Goal: Complete application form

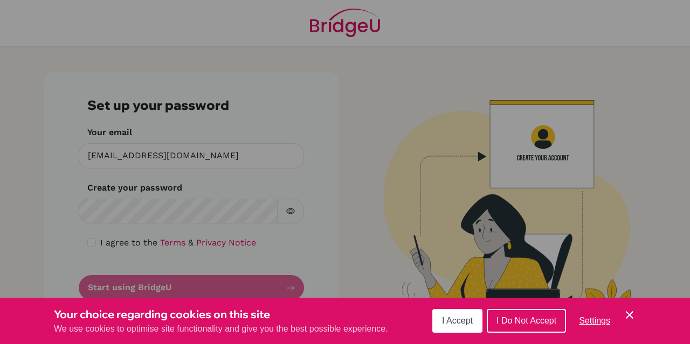
click at [629, 312] on icon "Cookie Control Close Icon" at bounding box center [629, 315] width 13 height 13
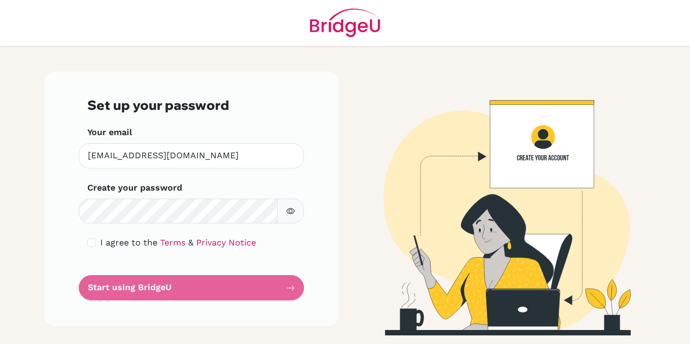
click at [288, 209] on icon "button" at bounding box center [290, 211] width 9 height 9
click at [190, 290] on form "Set up your password Your email [EMAIL_ADDRESS][DOMAIN_NAME] Invalid email Crea…" at bounding box center [191, 199] width 208 height 203
click at [245, 242] on div "I agree to the Terms & Privacy Notice" at bounding box center [191, 243] width 208 height 13
click at [290, 210] on icon "button" at bounding box center [290, 211] width 9 height 9
click at [287, 288] on form "Set up your password Your email [EMAIL_ADDRESS][DOMAIN_NAME] Invalid email Crea…" at bounding box center [191, 199] width 208 height 203
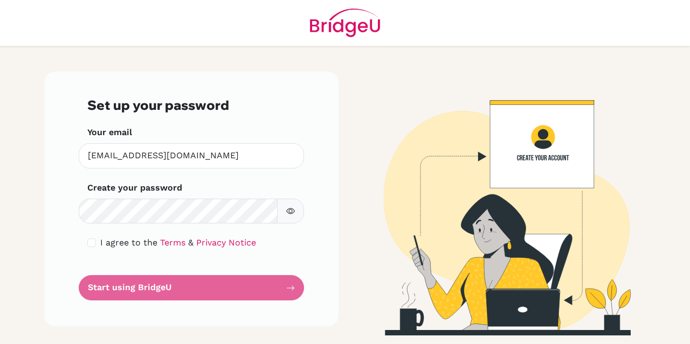
click at [163, 292] on form "Set up your password Your email [EMAIL_ADDRESS][DOMAIN_NAME] Invalid email Crea…" at bounding box center [191, 199] width 208 height 203
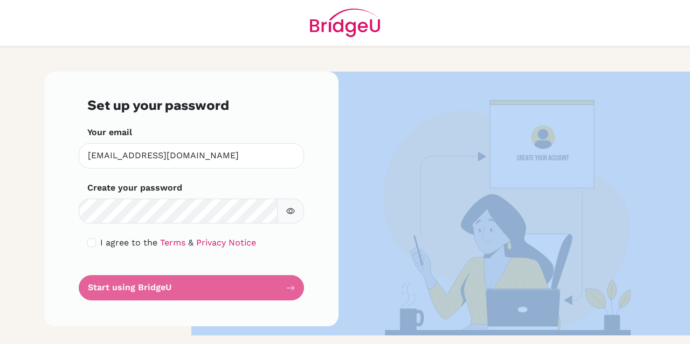
click at [163, 292] on form "Set up your password Your email [EMAIL_ADDRESS][DOMAIN_NAME] Invalid email Crea…" at bounding box center [191, 199] width 208 height 203
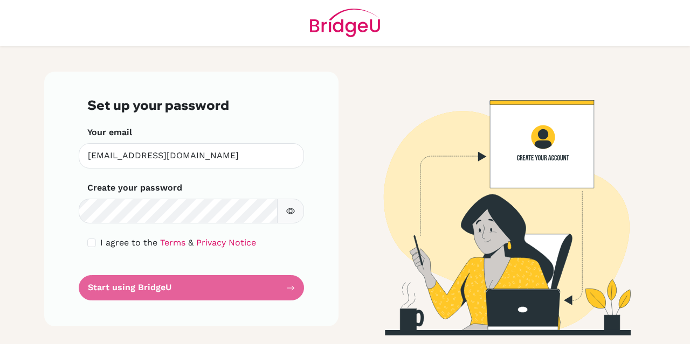
click at [319, 138] on div "Set up your password Your email [EMAIL_ADDRESS][DOMAIN_NAME] Invalid email Crea…" at bounding box center [191, 199] width 294 height 255
click at [302, 246] on div "Set up your password Your email [EMAIL_ADDRESS][DOMAIN_NAME] Invalid email Crea…" at bounding box center [191, 199] width 294 height 255
click at [293, 240] on div "I agree to the Terms & Privacy Notice" at bounding box center [191, 243] width 208 height 13
click at [93, 242] on input "checkbox" at bounding box center [91, 243] width 9 height 9
checkbox input "true"
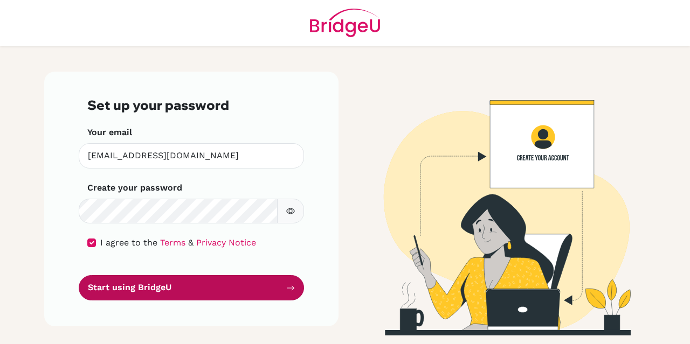
click at [155, 288] on button "Start using BridgeU" at bounding box center [191, 287] width 225 height 25
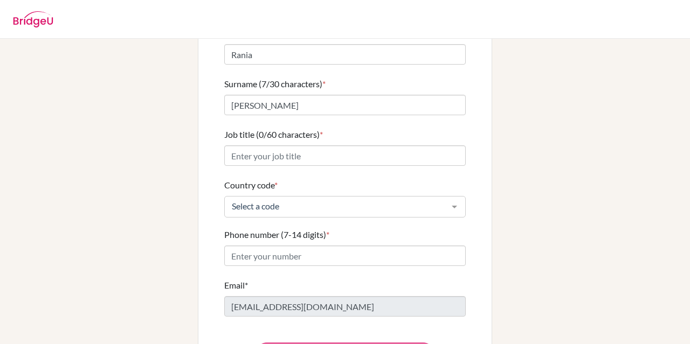
scroll to position [108, 0]
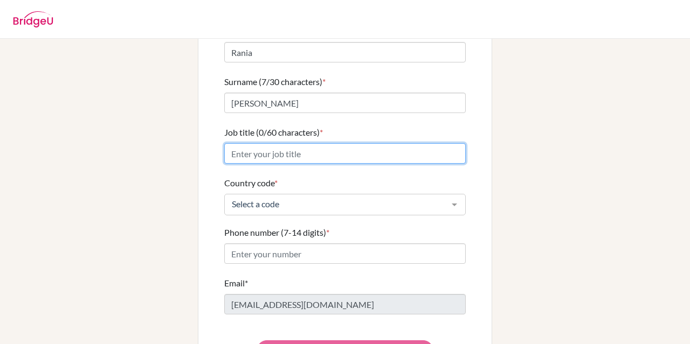
click at [294, 144] on input "Job title (0/60 characters) *" at bounding box center [344, 153] width 241 height 20
click at [346, 143] on input "High-School and Middle School Science Teach" at bounding box center [344, 153] width 241 height 20
click at [269, 144] on input "High and middle school Science Teach" at bounding box center [344, 153] width 241 height 20
click at [295, 143] on input "High and Middle school Science Teach" at bounding box center [344, 153] width 241 height 20
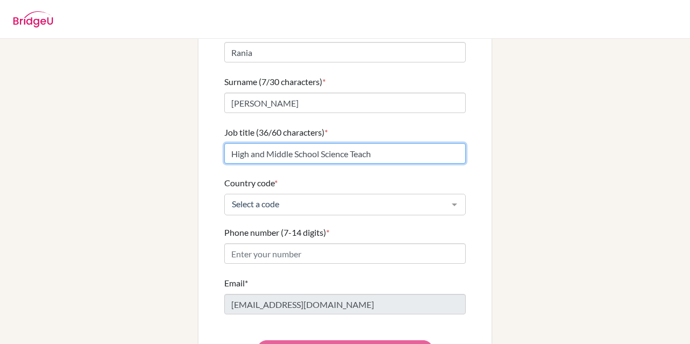
click at [370, 143] on input "High and Middle School Science Teach" at bounding box center [344, 153] width 241 height 20
type input "High and Middle School Science and grade 6 math teacher"
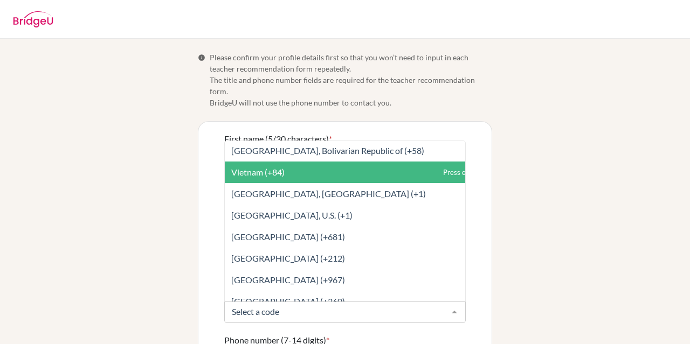
scroll to position [5034, 0]
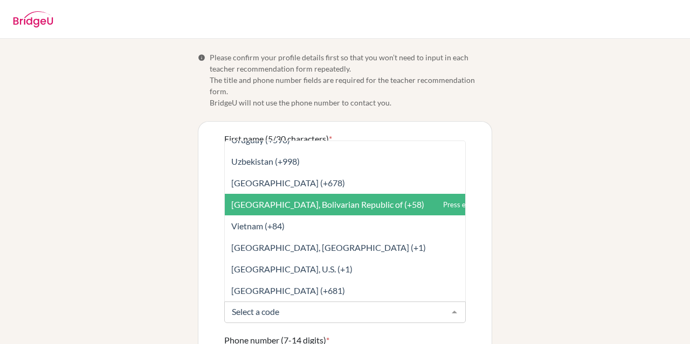
click at [320, 194] on span "[GEOGRAPHIC_DATA], Bolivarian Republic of (+58)" at bounding box center [369, 205] width 288 height 22
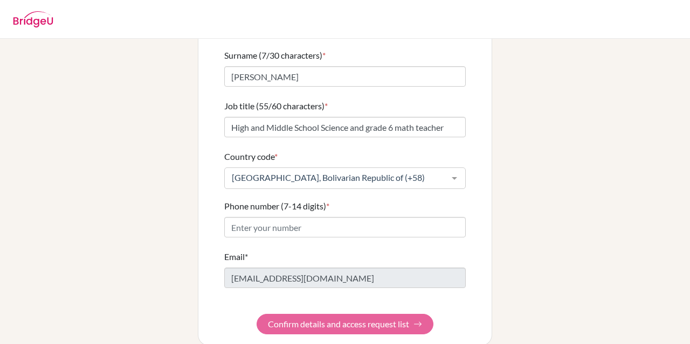
scroll to position [137, 0]
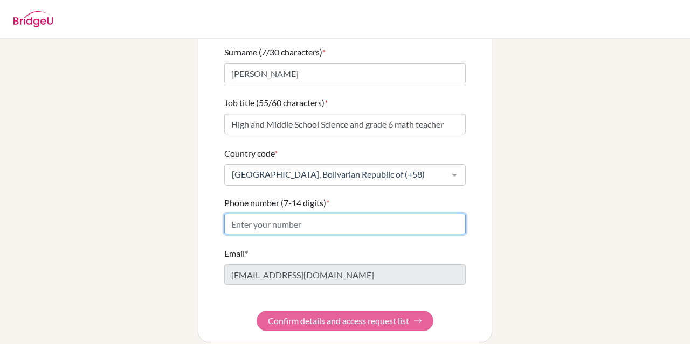
click at [299, 214] on input "Phone number (7-14 digits) *" at bounding box center [344, 224] width 241 height 20
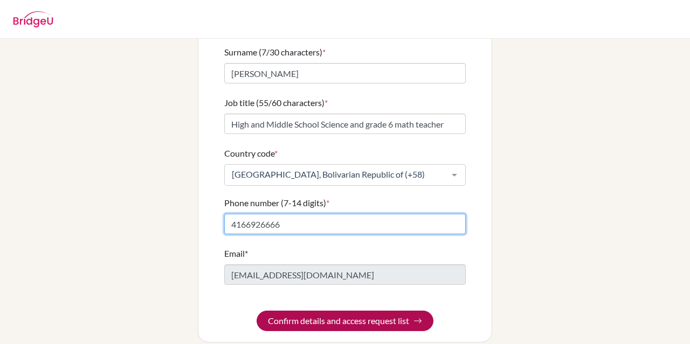
type input "4166926666"
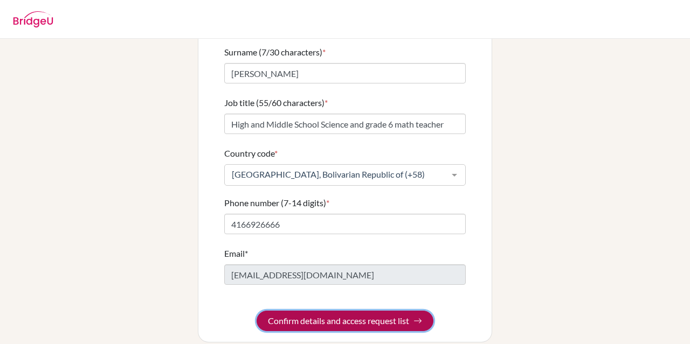
click at [390, 311] on button "Confirm details and access request list" at bounding box center [344, 321] width 177 height 20
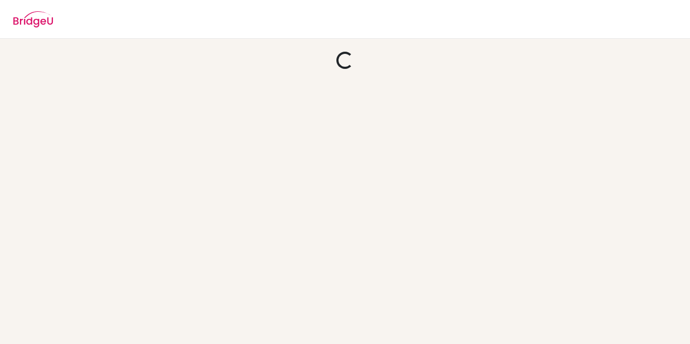
scroll to position [0, 0]
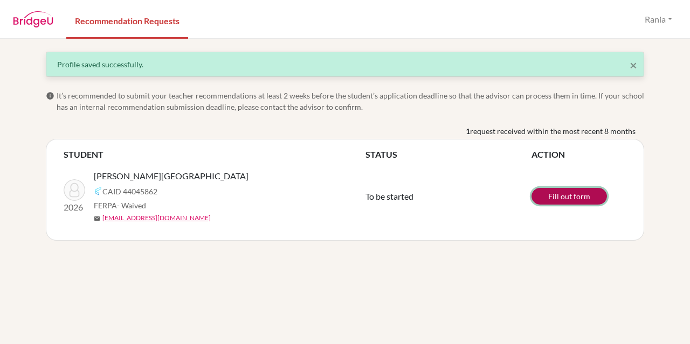
click at [570, 198] on link "Fill out form" at bounding box center [568, 196] width 75 height 17
